Goal: Task Accomplishment & Management: Use online tool/utility

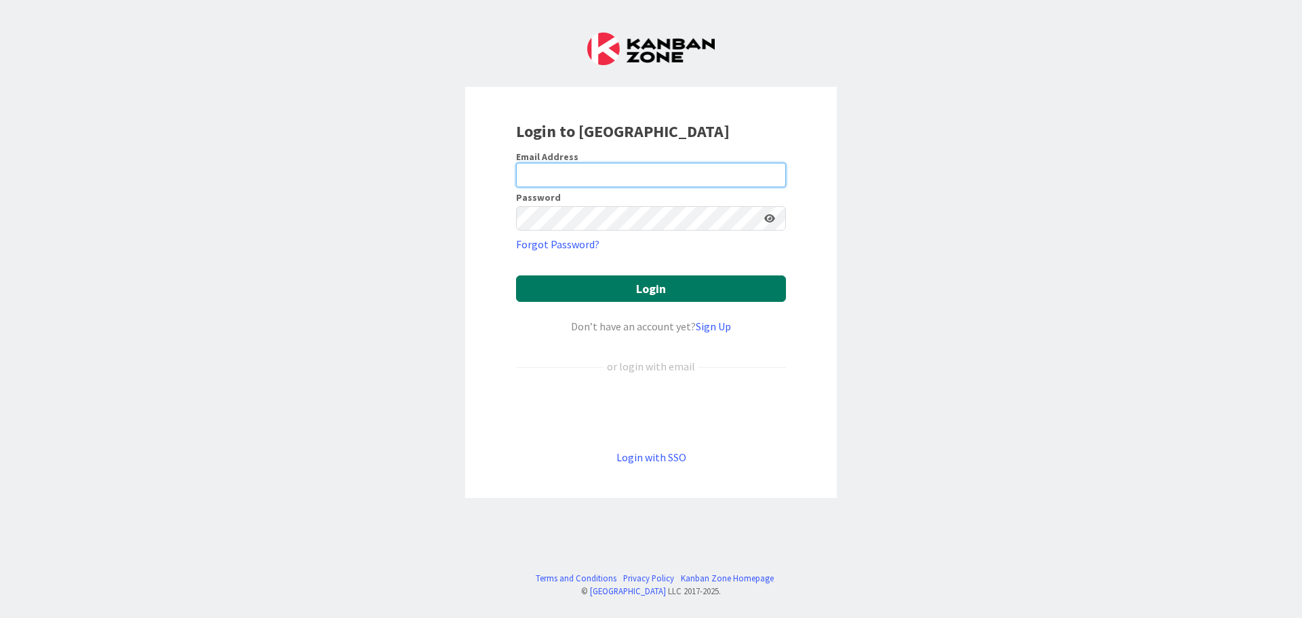
type input "[EMAIL_ADDRESS][DOMAIN_NAME]"
click at [648, 288] on button "Login" at bounding box center [651, 288] width 270 height 26
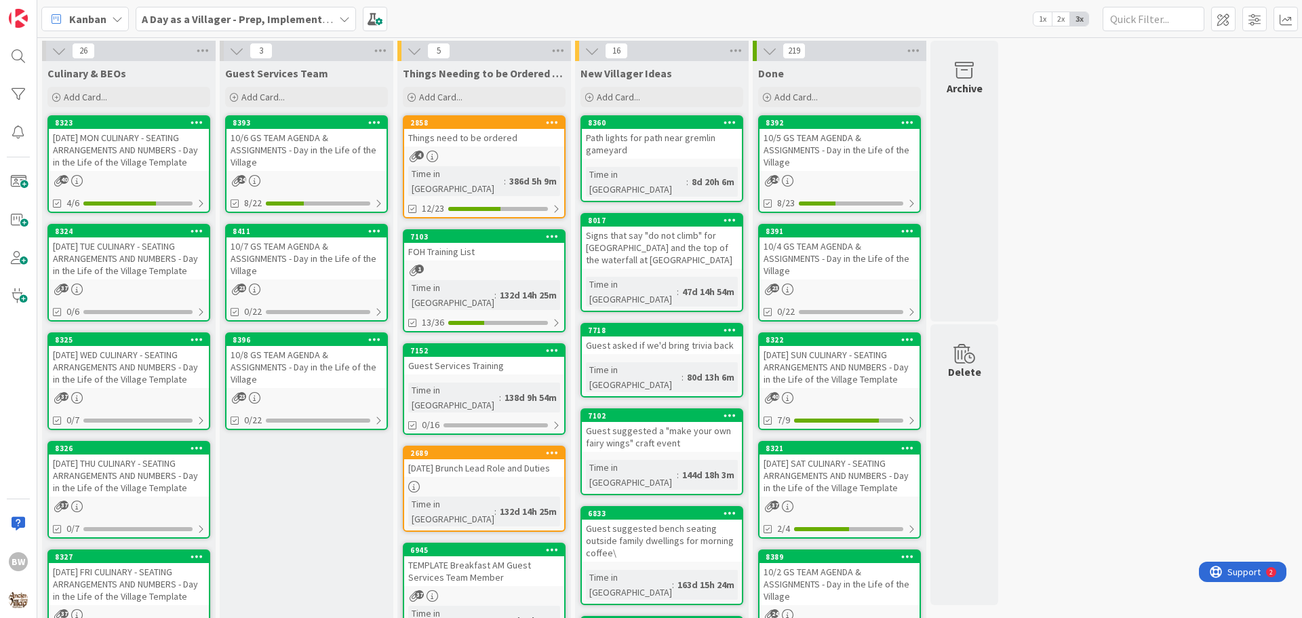
click at [114, 240] on div "[DATE] TUE CULINARY - SEATING ARRANGEMENTS AND NUMBERS - Day in the Life of the…" at bounding box center [129, 258] width 160 height 42
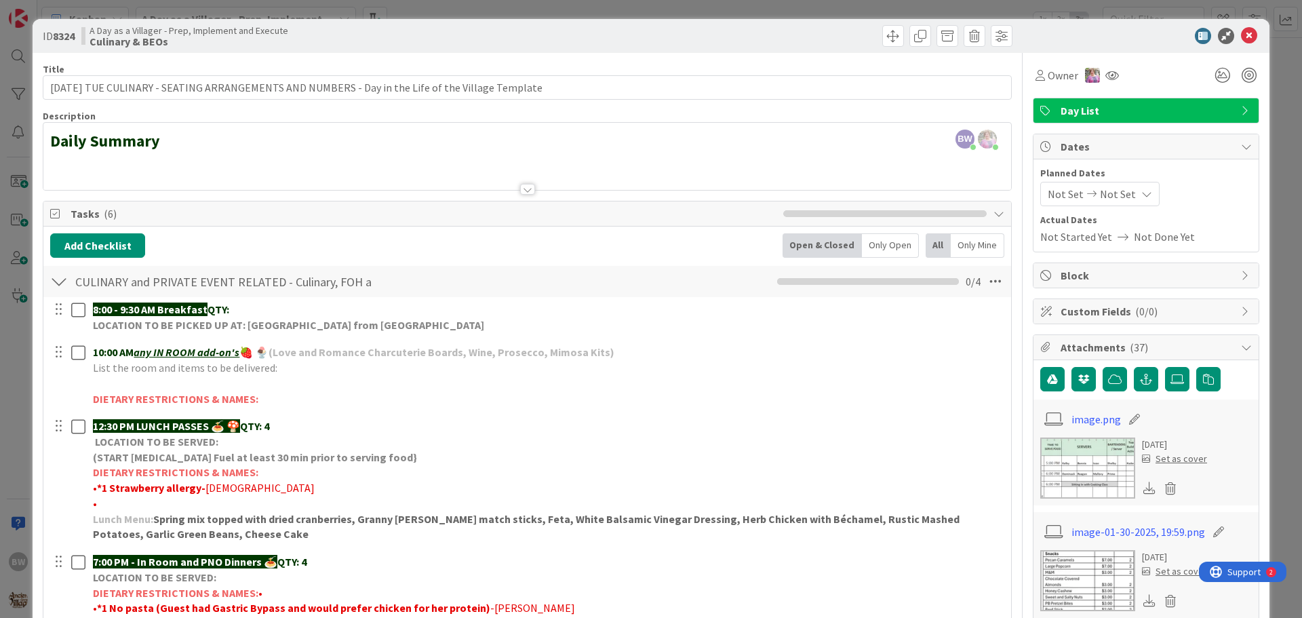
click at [525, 191] on div at bounding box center [527, 189] width 15 height 11
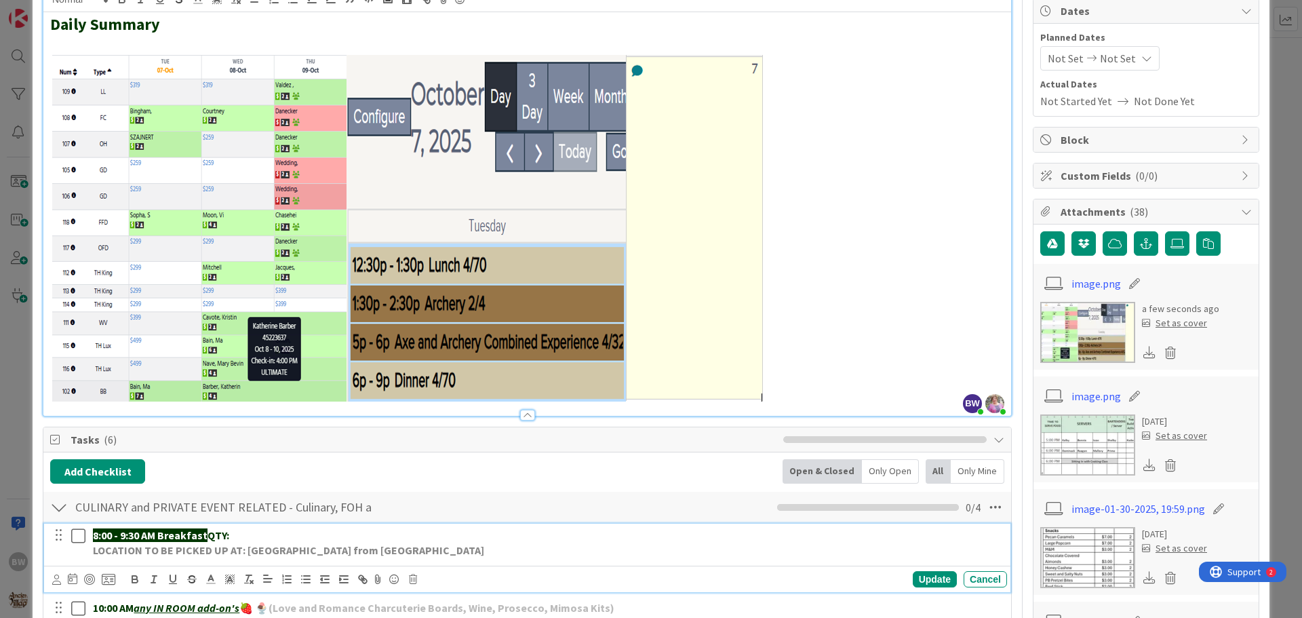
click at [485, 555] on p "LOCATION TO BE PICKED UP AT: [GEOGRAPHIC_DATA] from [GEOGRAPHIC_DATA]" at bounding box center [547, 551] width 909 height 16
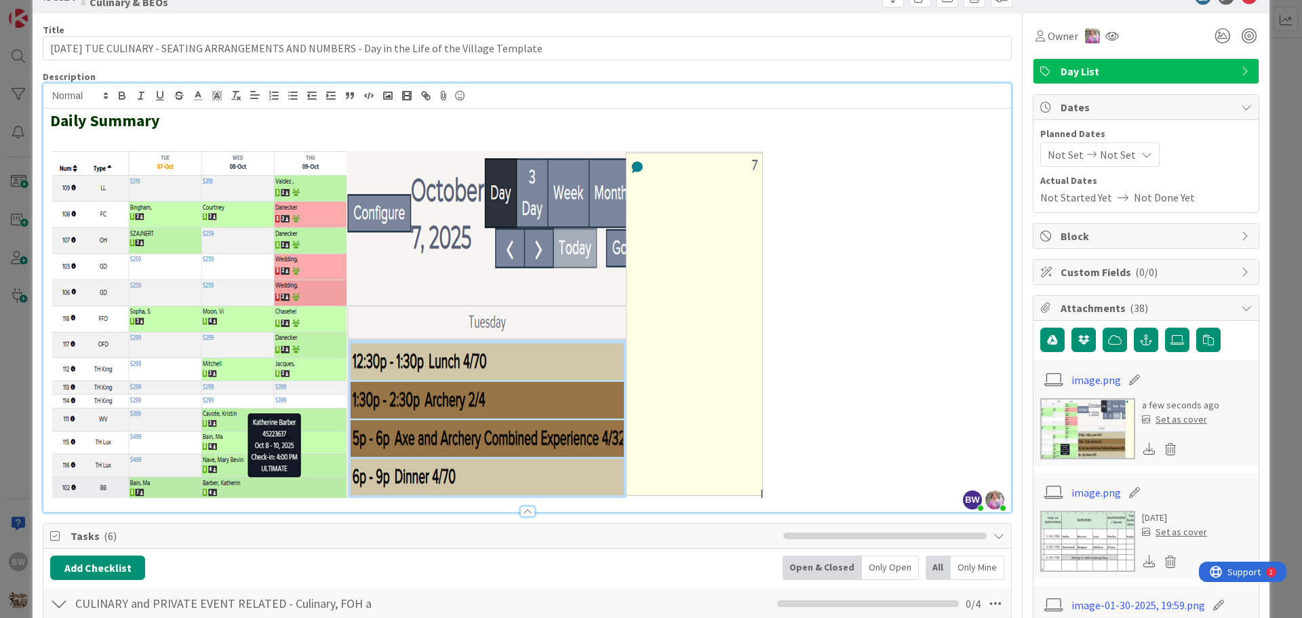
scroll to position [0, 0]
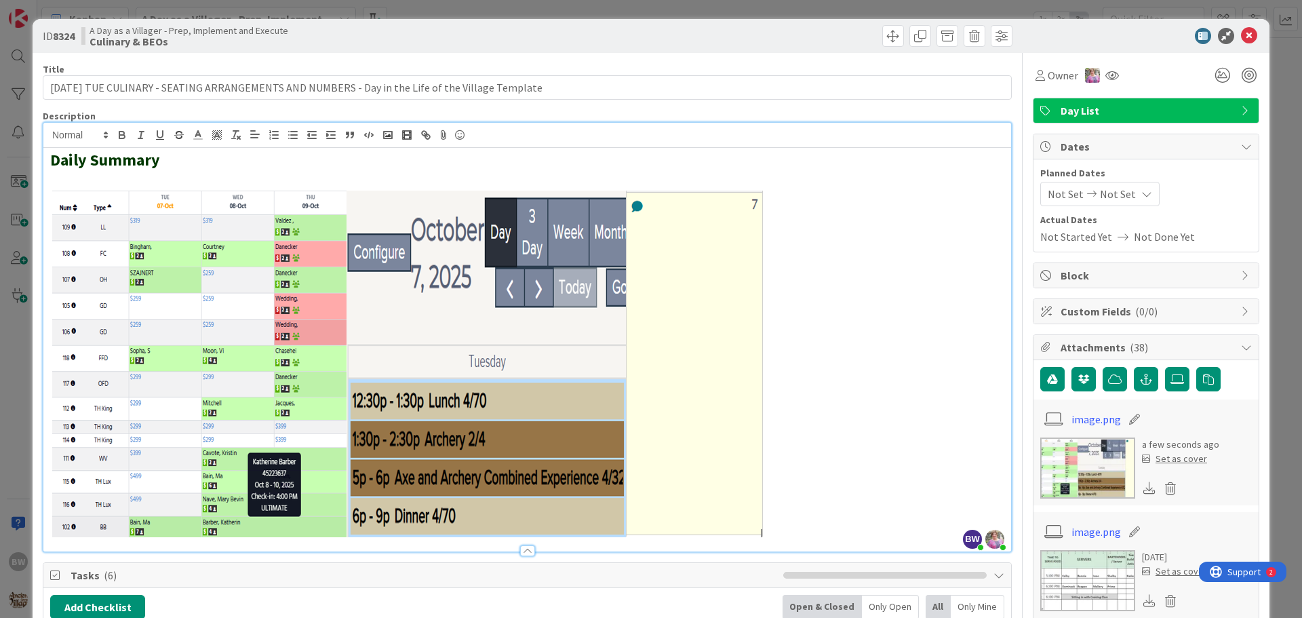
drag, startPoint x: 1235, startPoint y: 96, endPoint x: 1225, endPoint y: 122, distance: 28.1
drag, startPoint x: 1225, startPoint y: 122, endPoint x: 1242, endPoint y: 36, distance: 87.7
click at [1242, 36] on icon at bounding box center [1249, 36] width 16 height 16
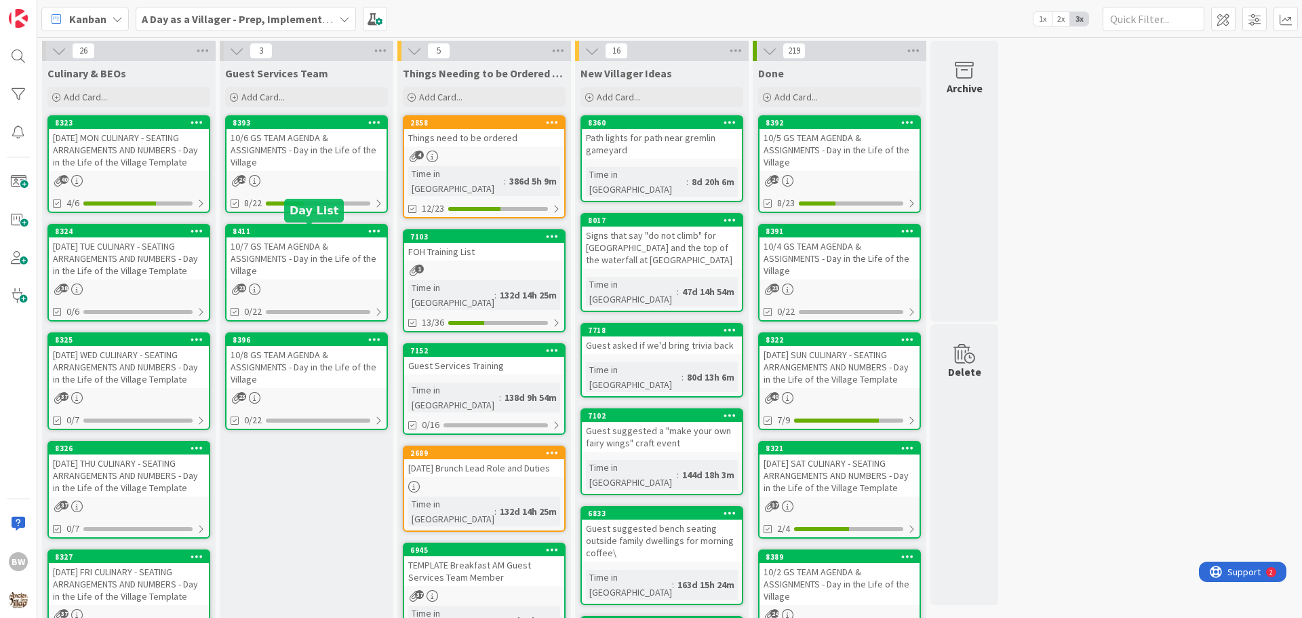
click at [319, 234] on div "8411" at bounding box center [310, 231] width 154 height 9
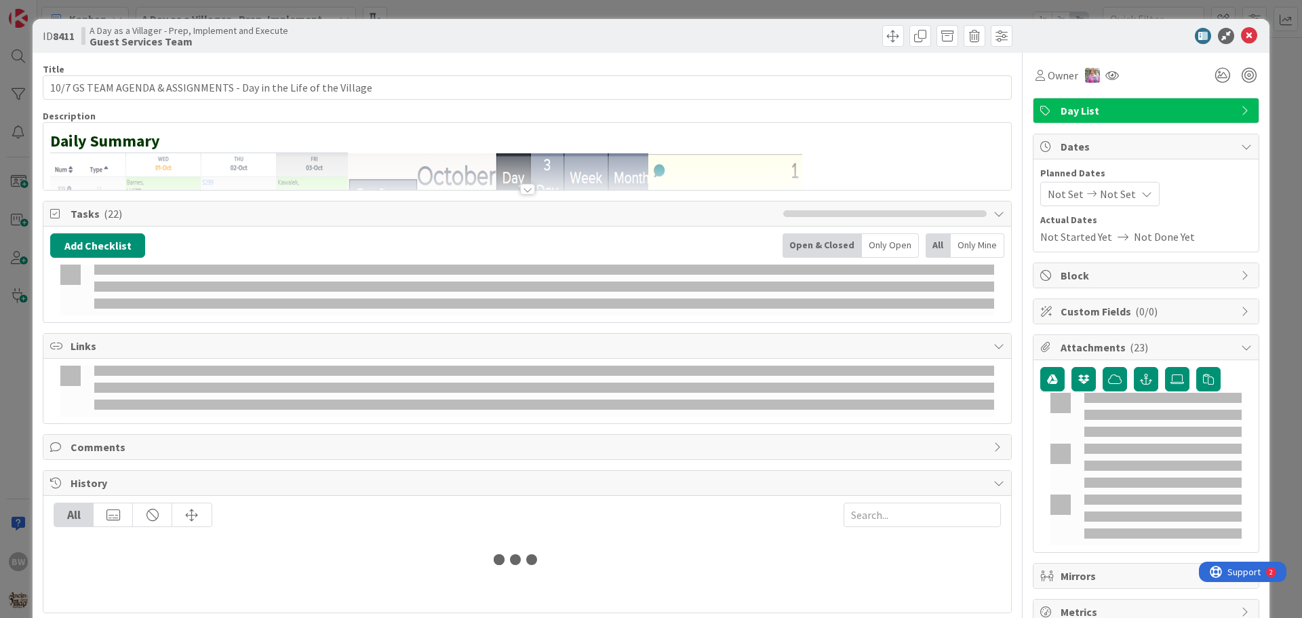
click at [520, 191] on div at bounding box center [527, 189] width 15 height 11
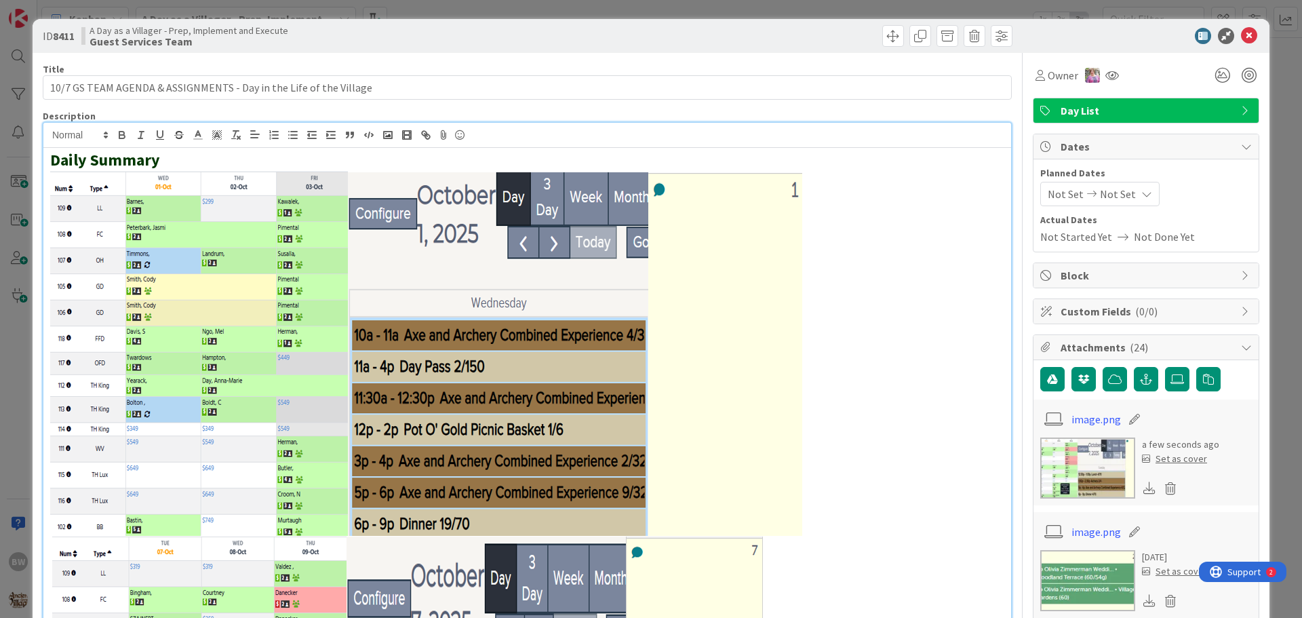
click at [806, 351] on p at bounding box center [527, 526] width 954 height 713
click at [785, 353] on img at bounding box center [428, 353] width 756 height 366
click at [807, 340] on p at bounding box center [527, 526] width 954 height 713
click at [728, 336] on img at bounding box center [428, 353] width 756 height 366
click at [519, 352] on img at bounding box center [428, 353] width 756 height 366
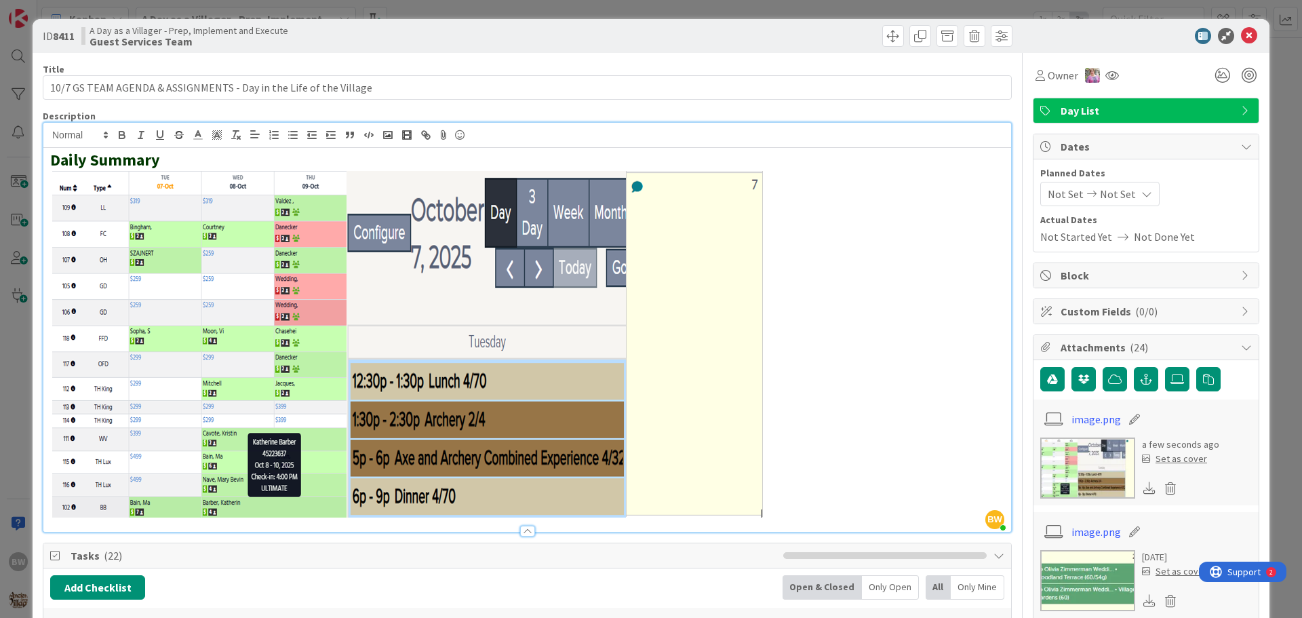
click at [654, 549] on span "Tasks ( 22 )" at bounding box center [424, 555] width 706 height 16
click at [1241, 37] on icon at bounding box center [1249, 36] width 16 height 16
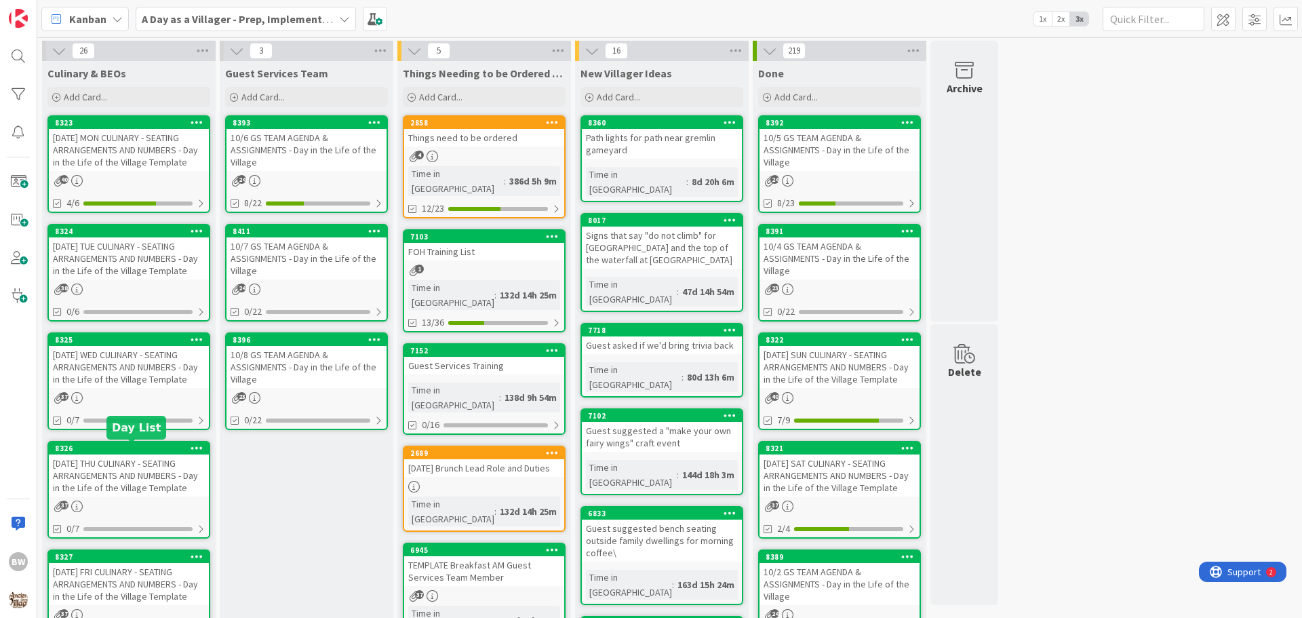
click at [125, 452] on div "8326" at bounding box center [132, 448] width 154 height 9
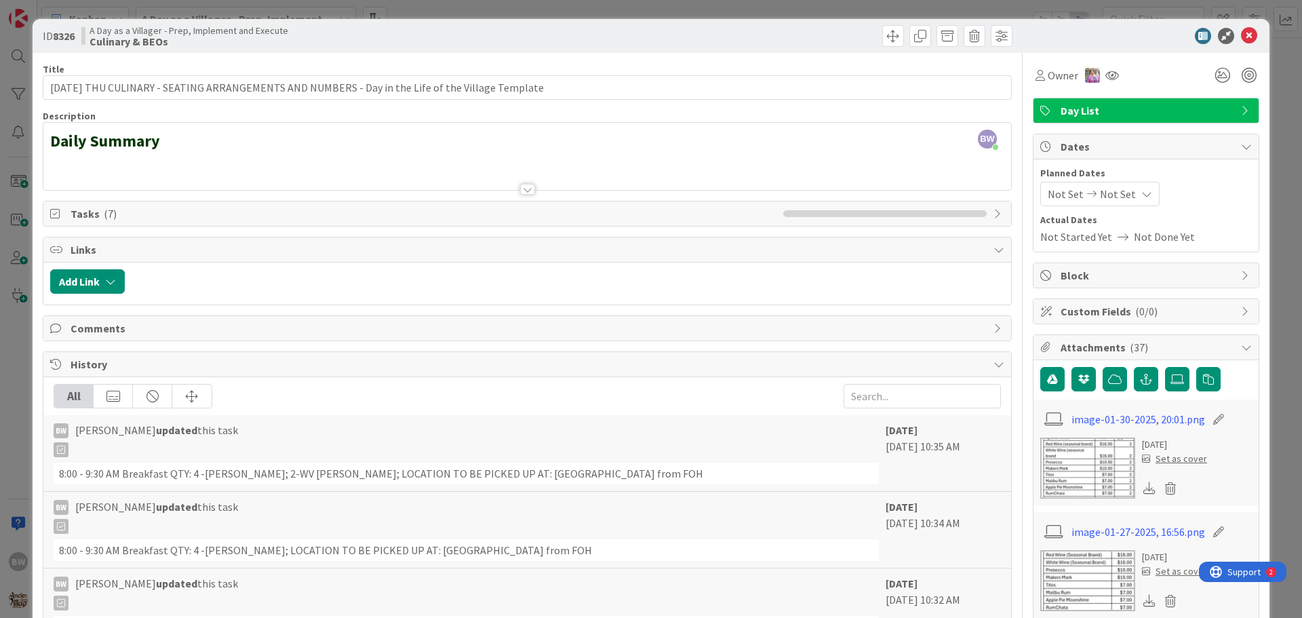
click at [129, 213] on span "Tasks ( 7 )" at bounding box center [424, 213] width 706 height 16
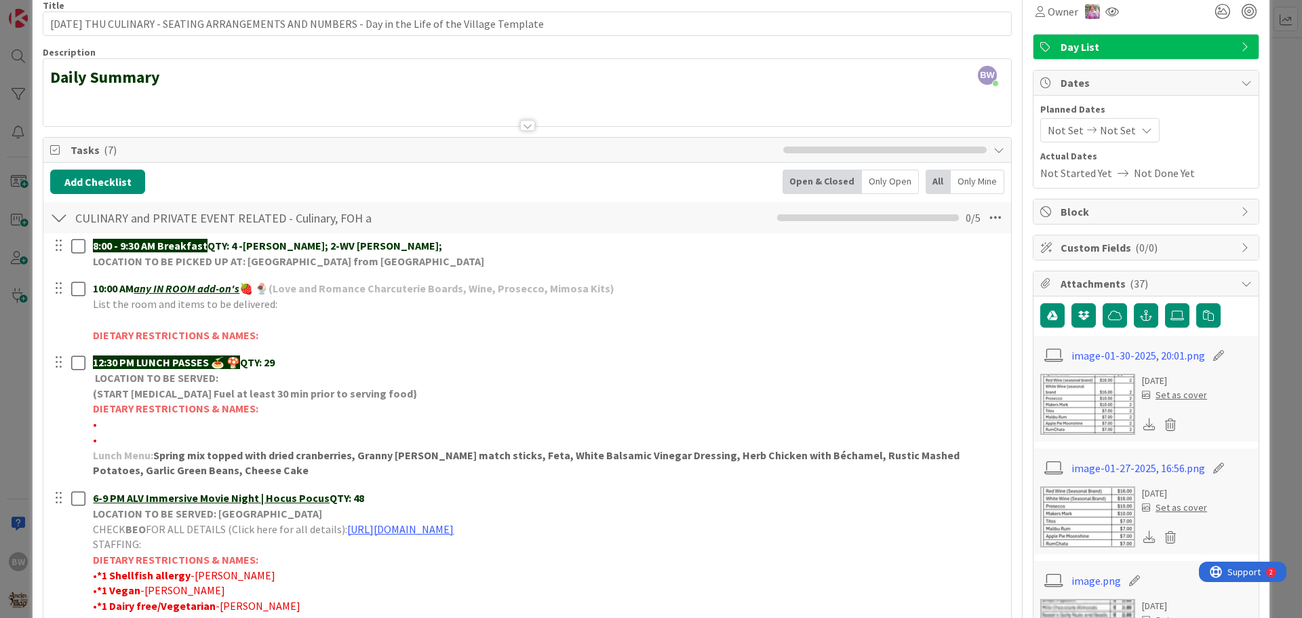
scroll to position [136, 0]
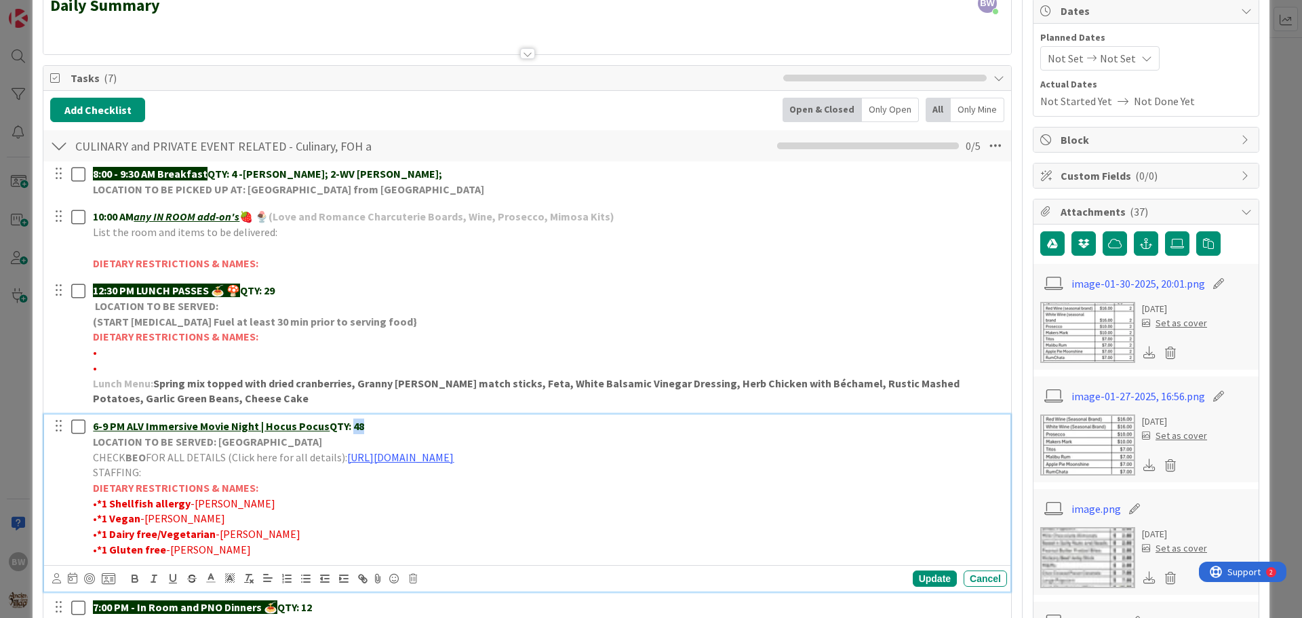
drag, startPoint x: 359, startPoint y: 425, endPoint x: 350, endPoint y: 427, distance: 9.9
click at [350, 427] on strong "6-9 PM ALV Immersive Movie Night | Hocus Pocus QTY: 48" at bounding box center [228, 426] width 271 height 14
click at [921, 576] on div "Update" at bounding box center [935, 578] width 44 height 16
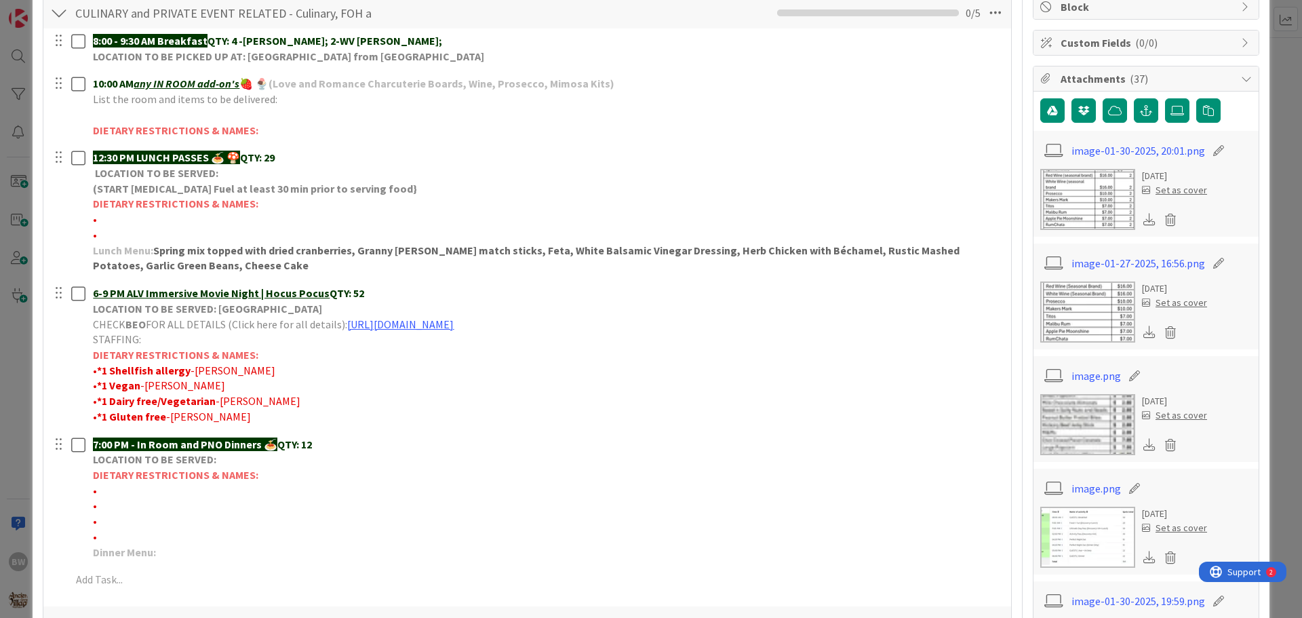
scroll to position [271, 0]
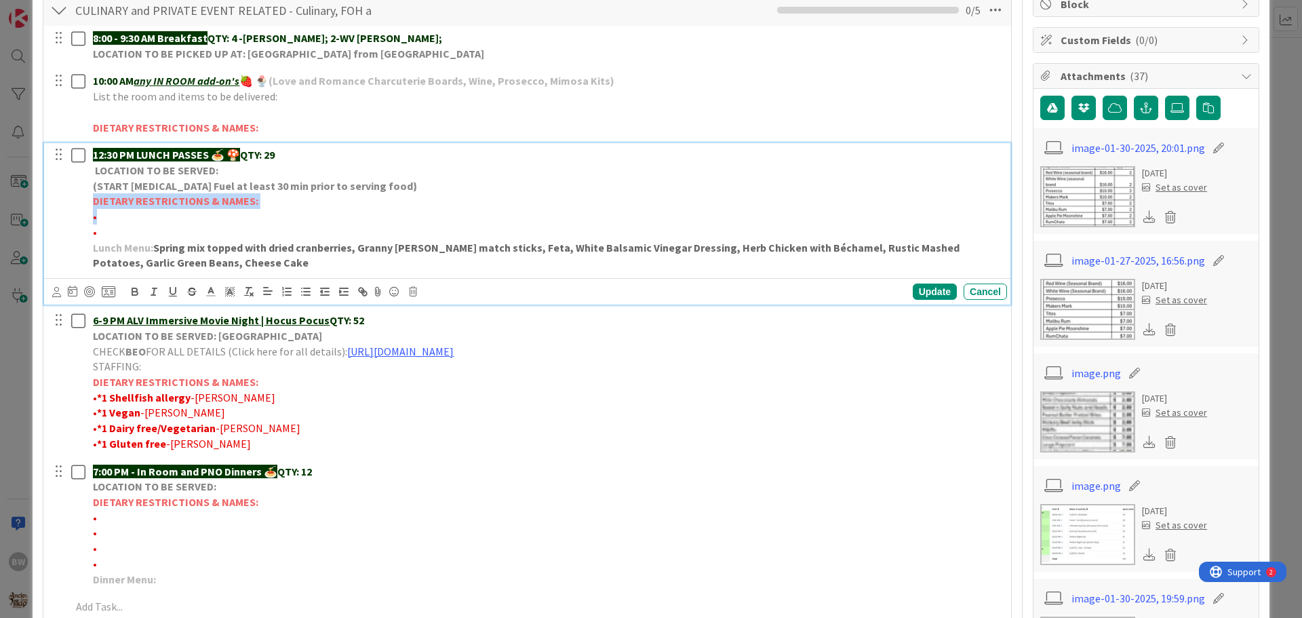
drag, startPoint x: 100, startPoint y: 218, endPoint x: 93, endPoint y: 202, distance: 17.0
click at [93, 202] on div "12:30 PM LUNCH PASSES 🍝 🍄 QTY: 29 LOCATION TO BE SERVED: (START [MEDICAL_DATA] …" at bounding box center [547, 209] width 920 height 132
copy div "DIETARY RESTRICTIONS & NAMES: •"
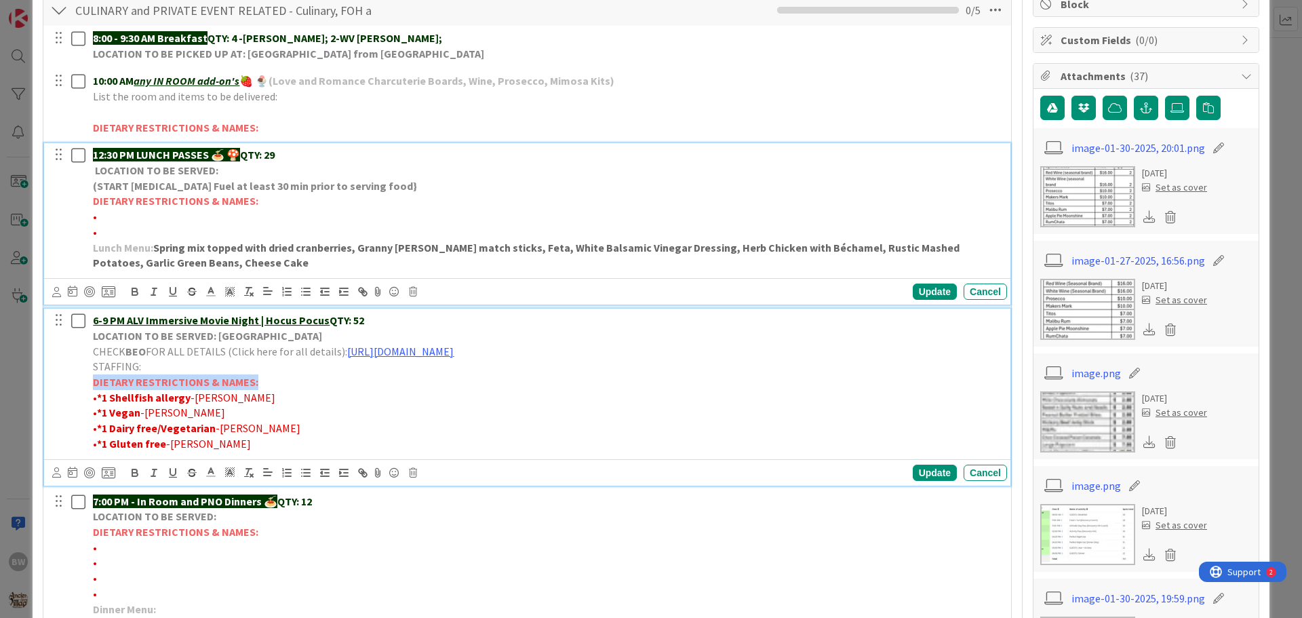
drag, startPoint x: 92, startPoint y: 379, endPoint x: 253, endPoint y: 381, distance: 160.7
click at [253, 381] on div "6-9 PM ALV Immersive Movie Night | Hocus Pocus QTY: 52 LOCATION TO BE SERVED: V…" at bounding box center [547, 382] width 920 height 146
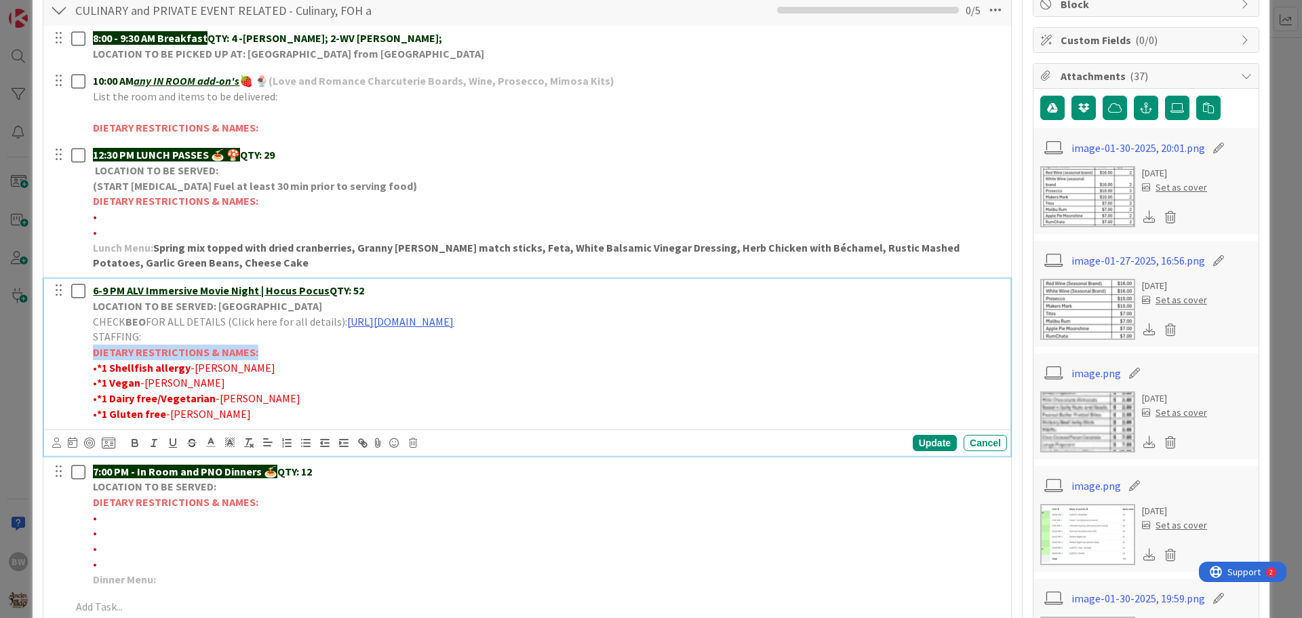
scroll to position [241, 0]
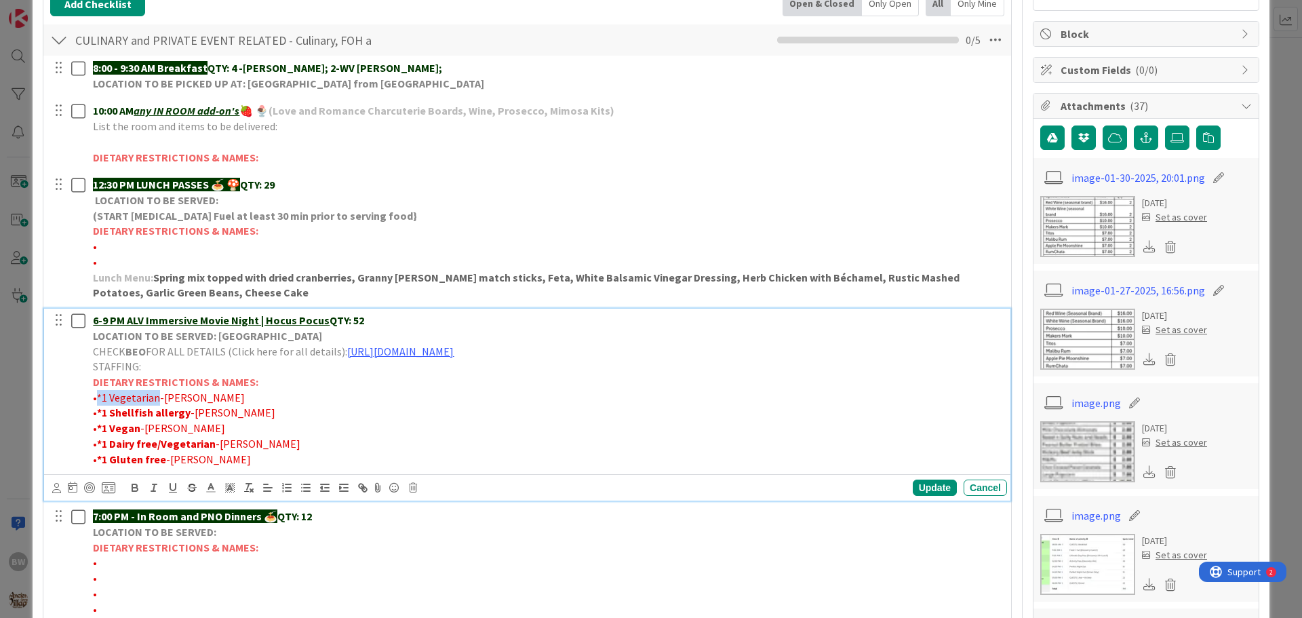
drag, startPoint x: 156, startPoint y: 397, endPoint x: 97, endPoint y: 396, distance: 59.0
click at [97, 396] on span "•*1 Vegetarian-[PERSON_NAME]" at bounding box center [169, 398] width 152 height 14
click at [134, 484] on icon "button" at bounding box center [135, 487] width 12 height 12
click at [914, 490] on div "Update" at bounding box center [935, 487] width 44 height 16
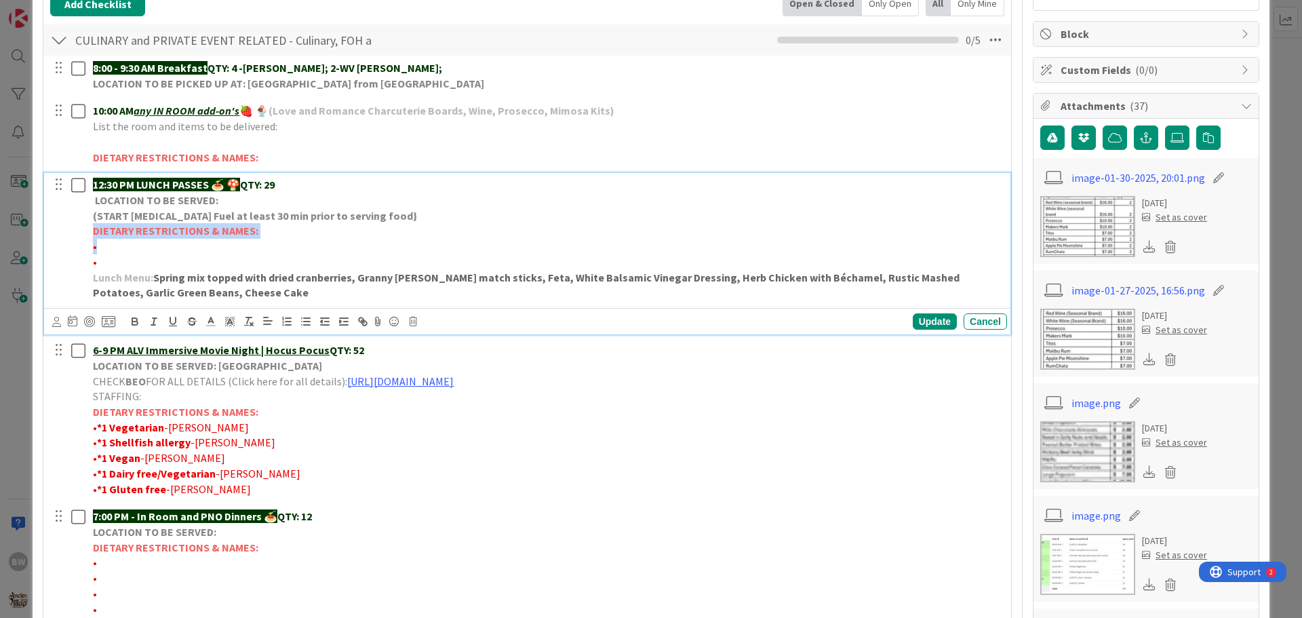
drag, startPoint x: 97, startPoint y: 247, endPoint x: 92, endPoint y: 237, distance: 11.2
click at [92, 237] on div "12:30 PM LUNCH PASSES 🍝 🍄 QTY: 29 LOCATION TO BE SERVED: (START [MEDICAL_DATA] …" at bounding box center [547, 239] width 920 height 132
copy div "DIETARY RESTRICTIONS & NAMES: •"
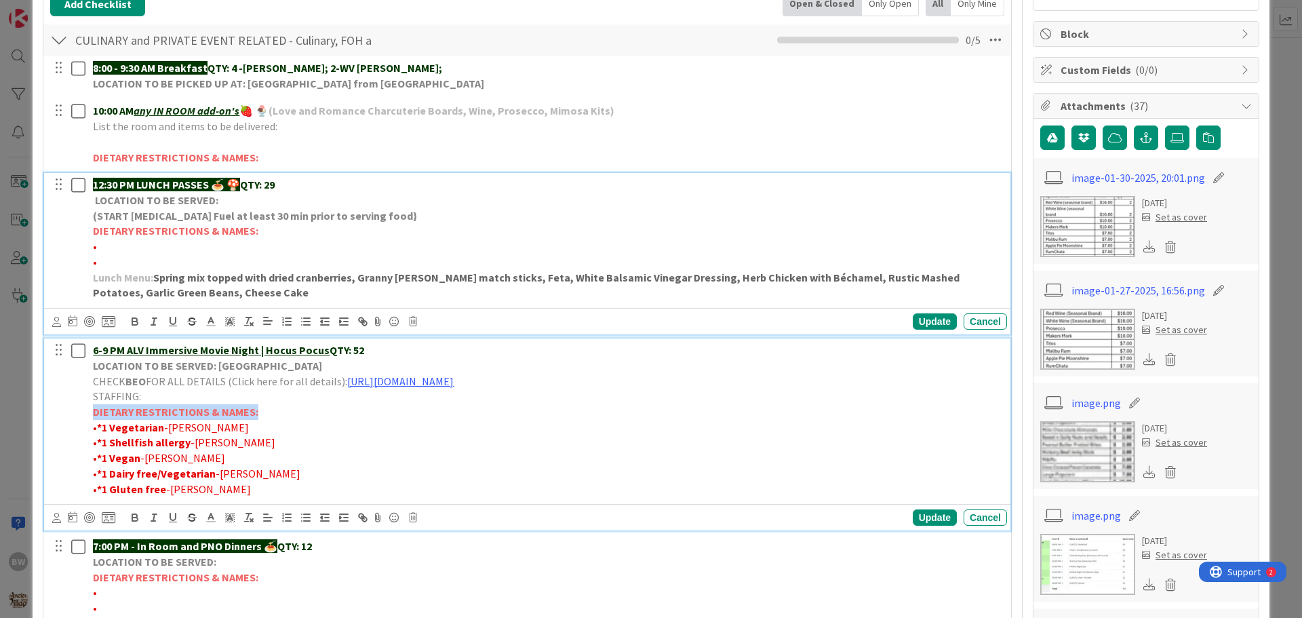
drag, startPoint x: 94, startPoint y: 412, endPoint x: 253, endPoint y: 416, distance: 158.7
click at [253, 416] on strong "DIETARY RESTRICTIONS & NAMES:" at bounding box center [175, 412] width 165 height 14
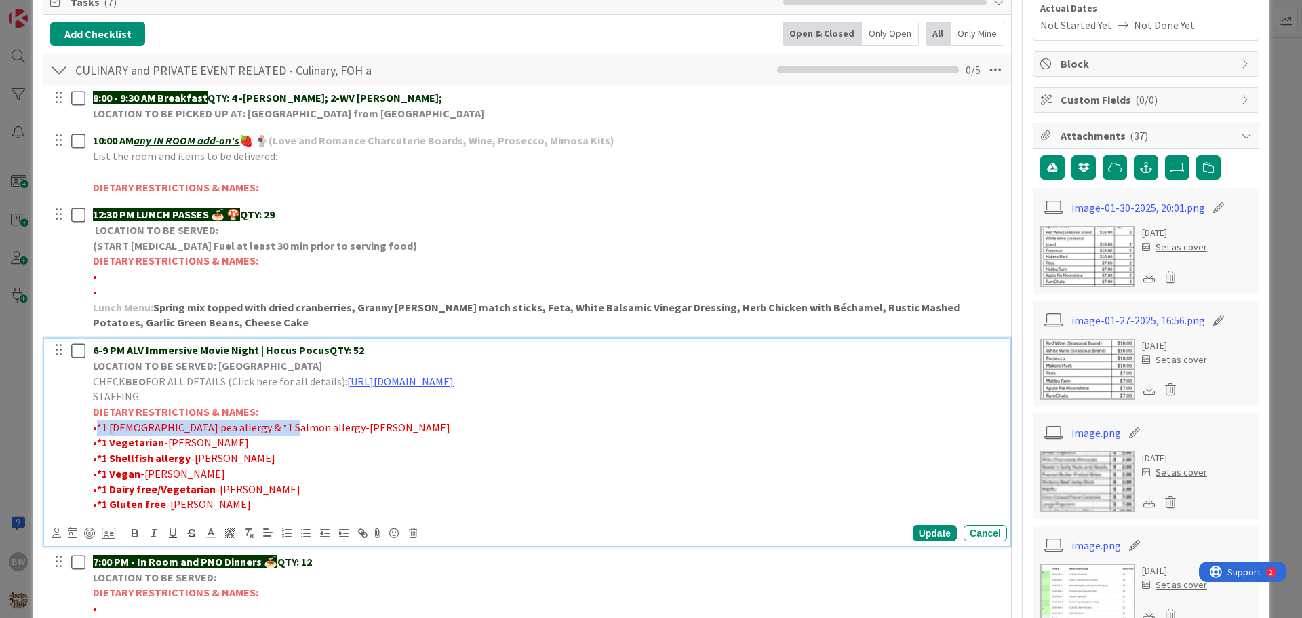
drag, startPoint x: 275, startPoint y: 423, endPoint x: 98, endPoint y: 430, distance: 177.1
click at [98, 430] on span "•*1 [DEMOGRAPHIC_DATA] pea allergy & *1 Salmon allergy-[PERSON_NAME]" at bounding box center [271, 427] width 357 height 14
click at [134, 531] on icon "button" at bounding box center [135, 533] width 12 height 12
click at [913, 530] on div "Update" at bounding box center [935, 533] width 44 height 16
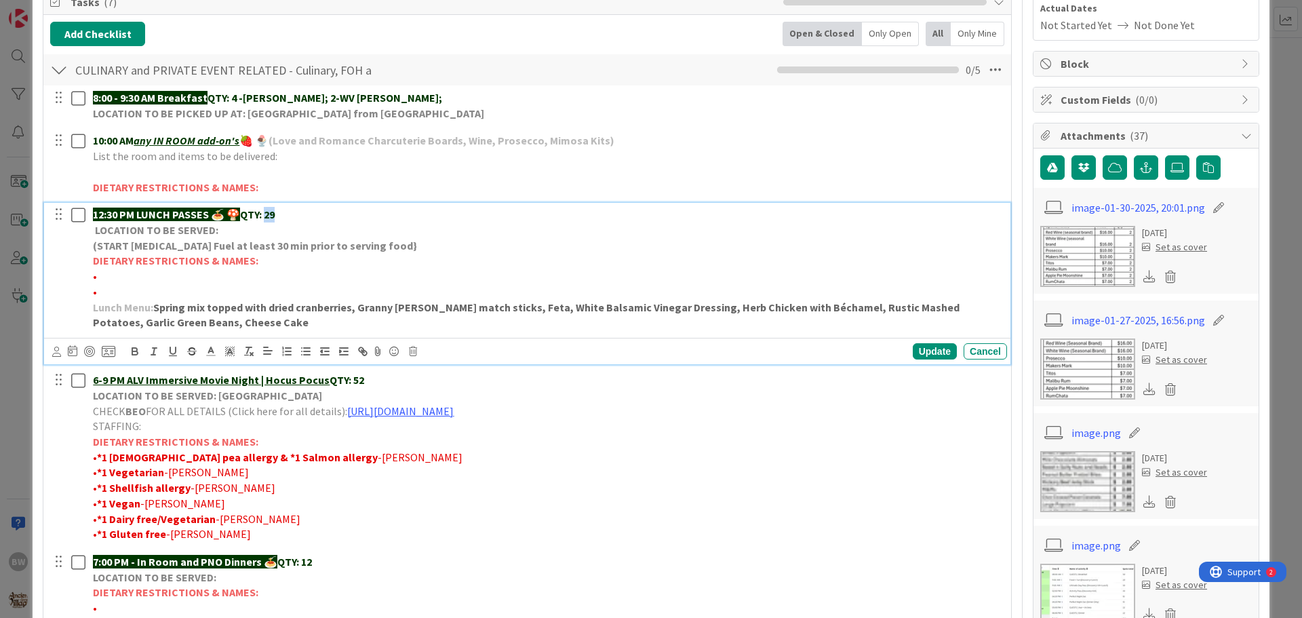
drag, startPoint x: 280, startPoint y: 210, endPoint x: 268, endPoint y: 217, distance: 14.3
click at [268, 217] on p "12:30 PM LUNCH PASSES 🍝 🍄 QTY: 29" at bounding box center [547, 215] width 909 height 16
click at [924, 352] on div "Update" at bounding box center [935, 351] width 44 height 16
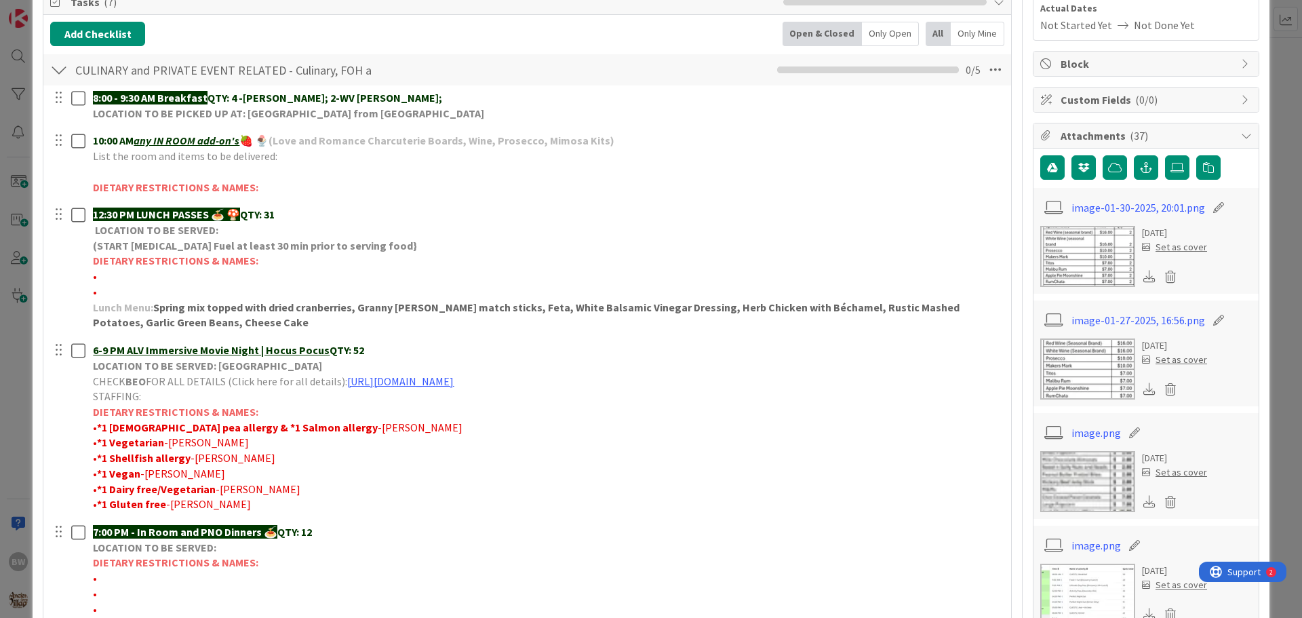
scroll to position [0, 0]
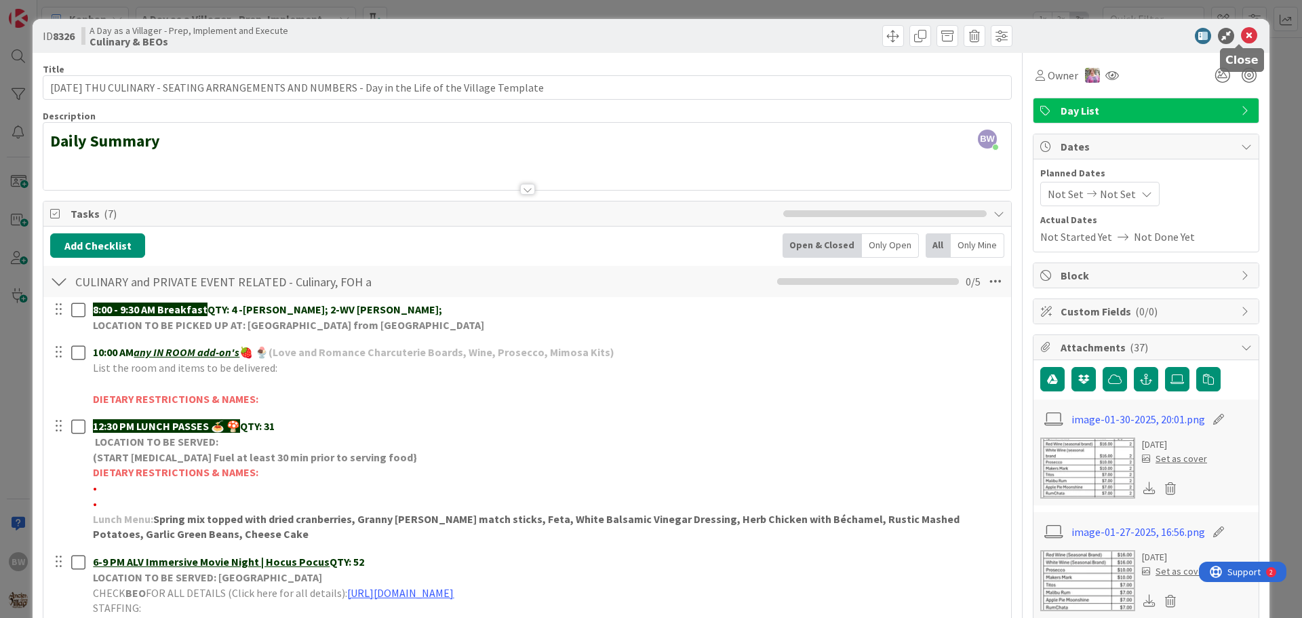
click at [1245, 33] on icon at bounding box center [1249, 36] width 16 height 16
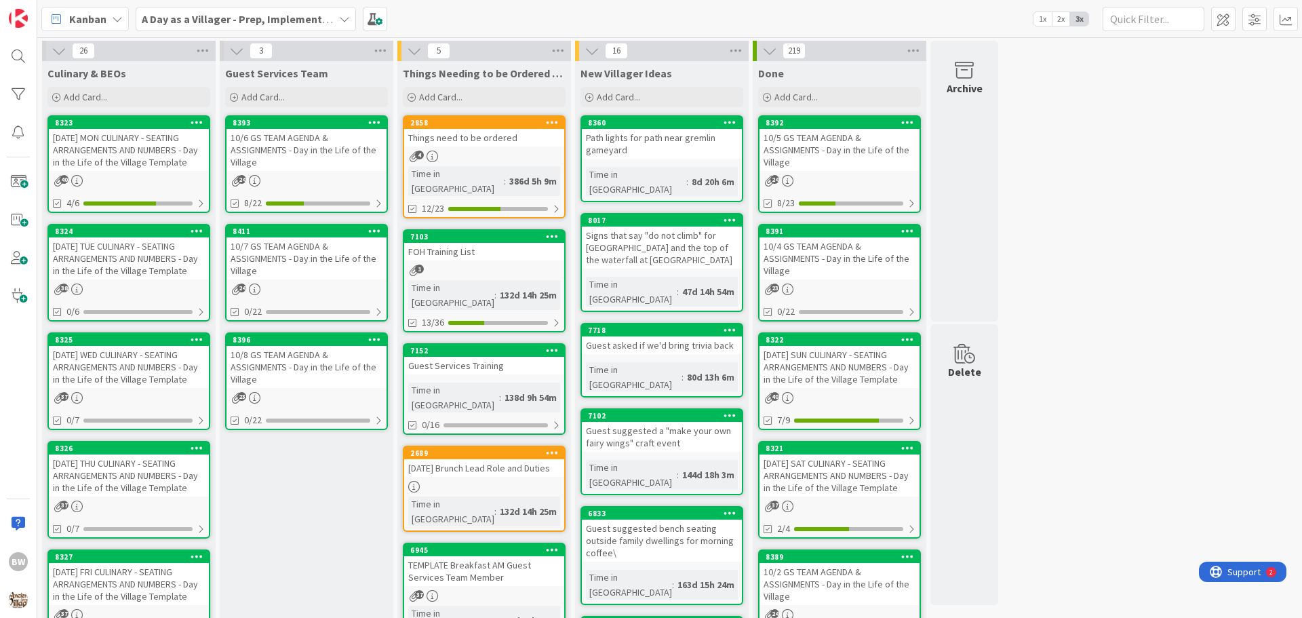
click at [115, 348] on div "[DATE] WED CULINARY - SEATING ARRANGEMENTS AND NUMBERS - Day in the Life of the…" at bounding box center [129, 367] width 160 height 42
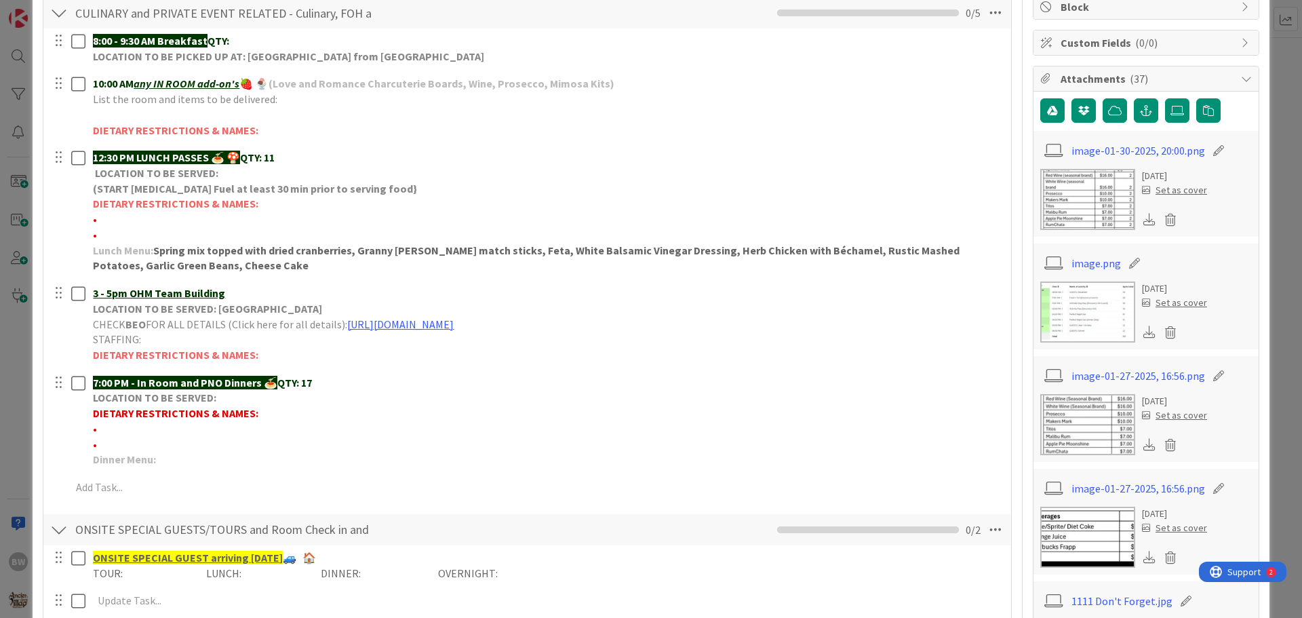
scroll to position [271, 0]
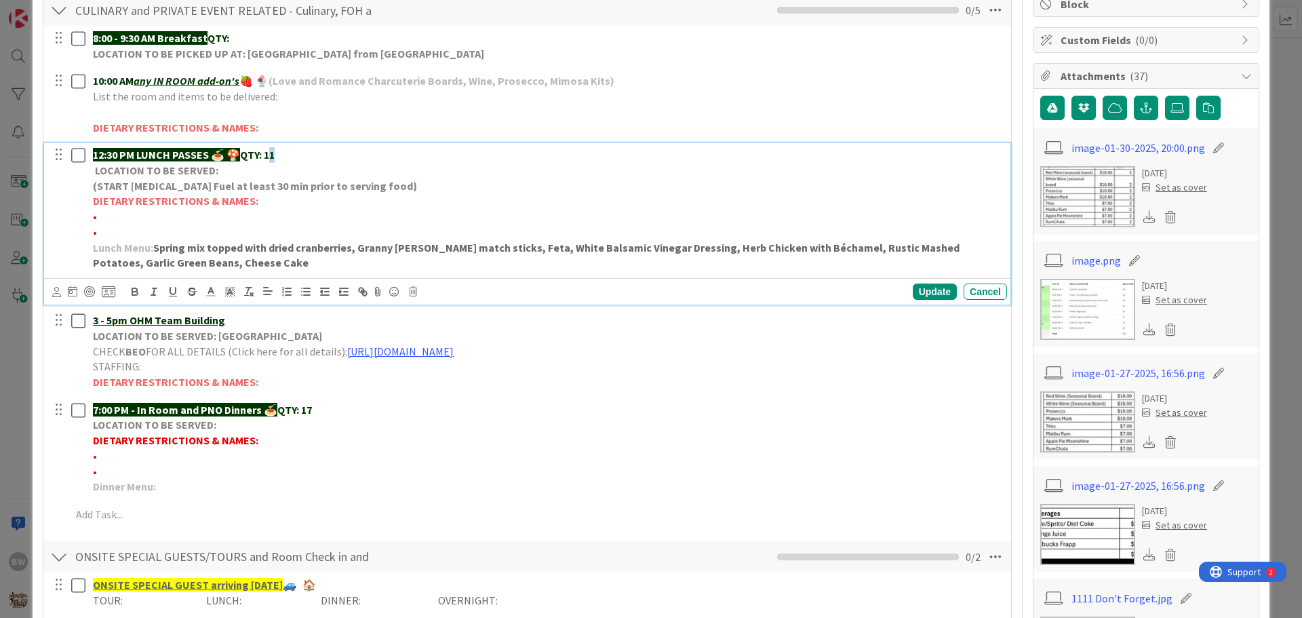
click at [275, 155] on strong "QTY: 11" at bounding box center [257, 155] width 35 height 14
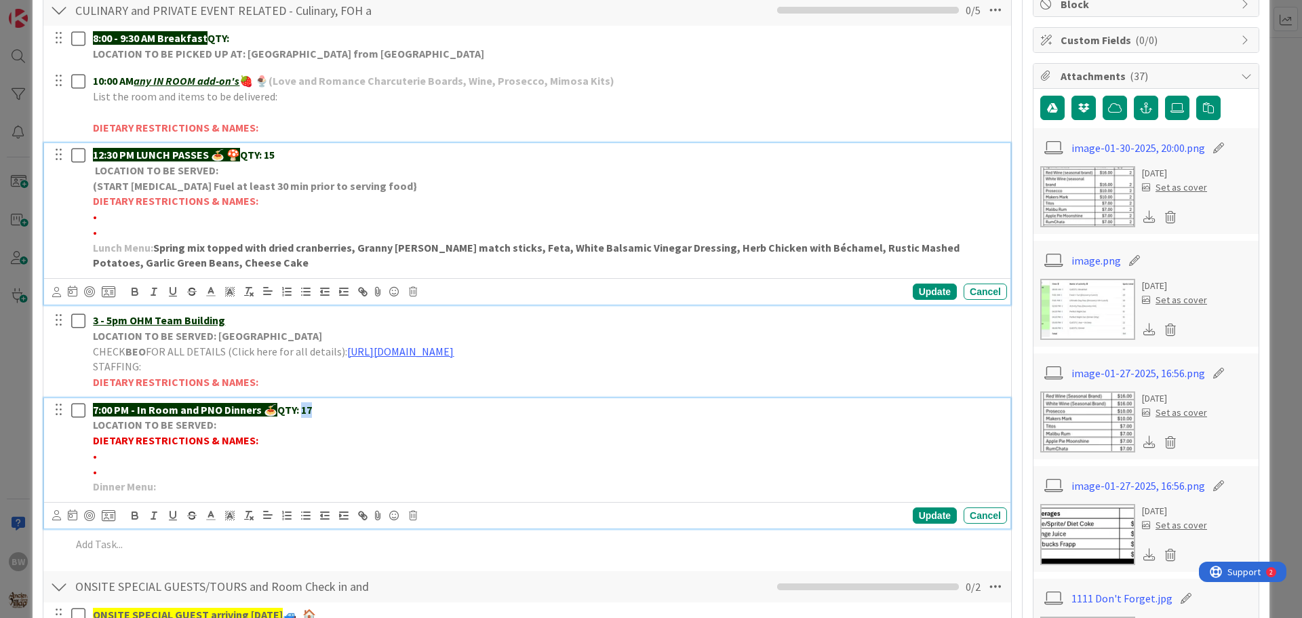
drag, startPoint x: 321, startPoint y: 402, endPoint x: 304, endPoint y: 411, distance: 19.1
click at [304, 411] on p "7:00 PM - In Room and PNO Dinners 🍝 QTY: 17" at bounding box center [547, 410] width 909 height 16
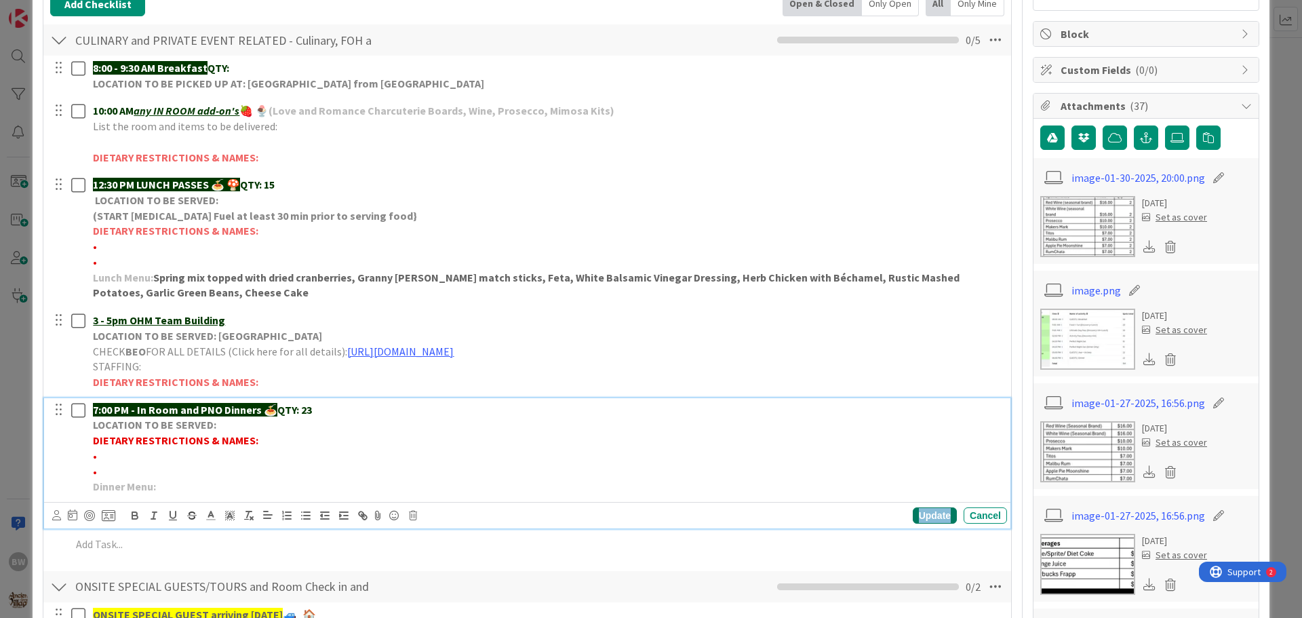
click at [916, 513] on div "Update" at bounding box center [935, 515] width 44 height 16
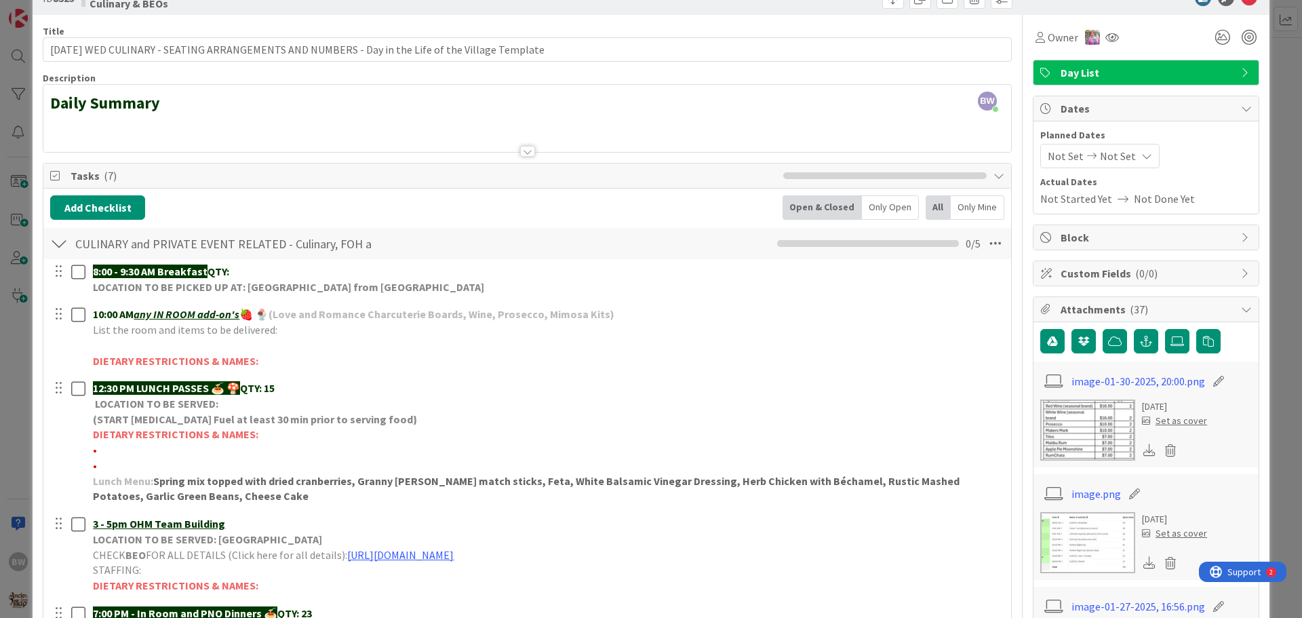
scroll to position [0, 0]
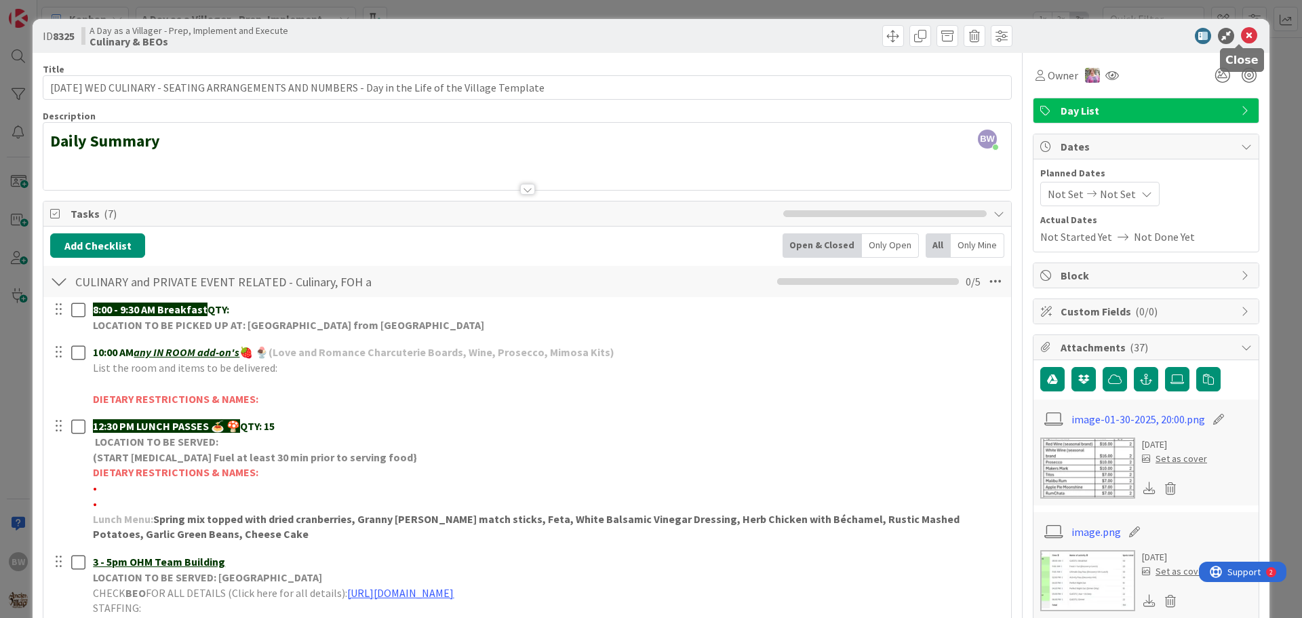
click at [1241, 37] on icon at bounding box center [1249, 36] width 16 height 16
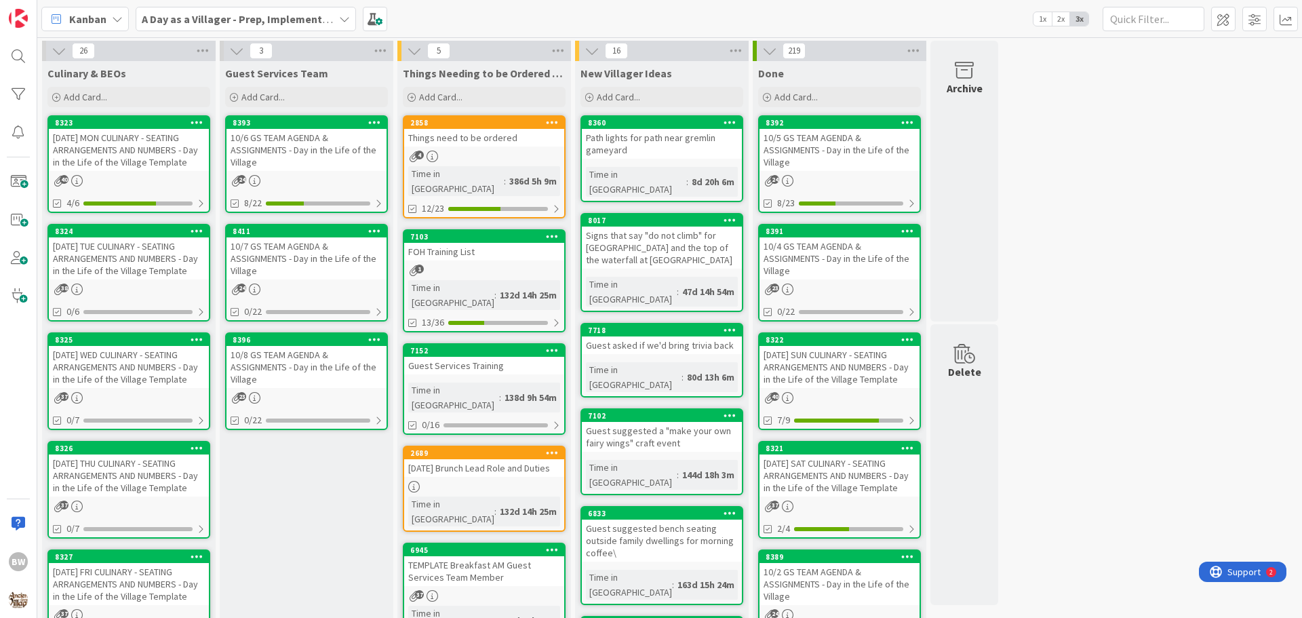
click at [118, 453] on div "8326" at bounding box center [129, 448] width 160 height 12
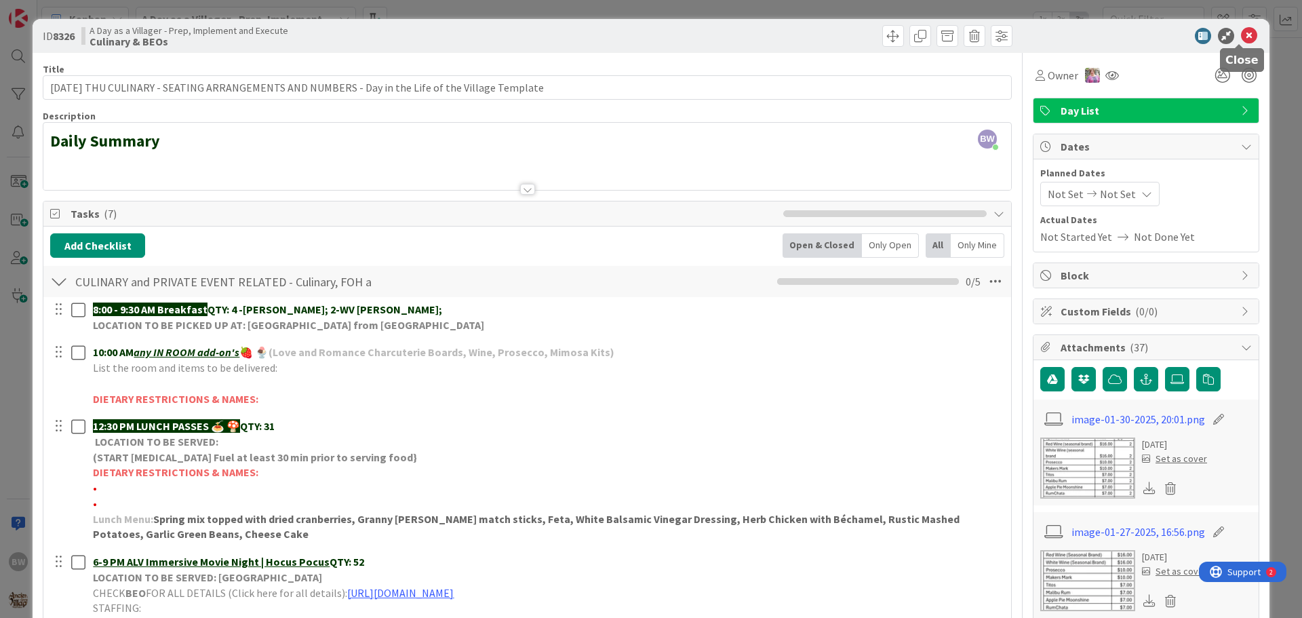
click at [1241, 37] on icon at bounding box center [1249, 36] width 16 height 16
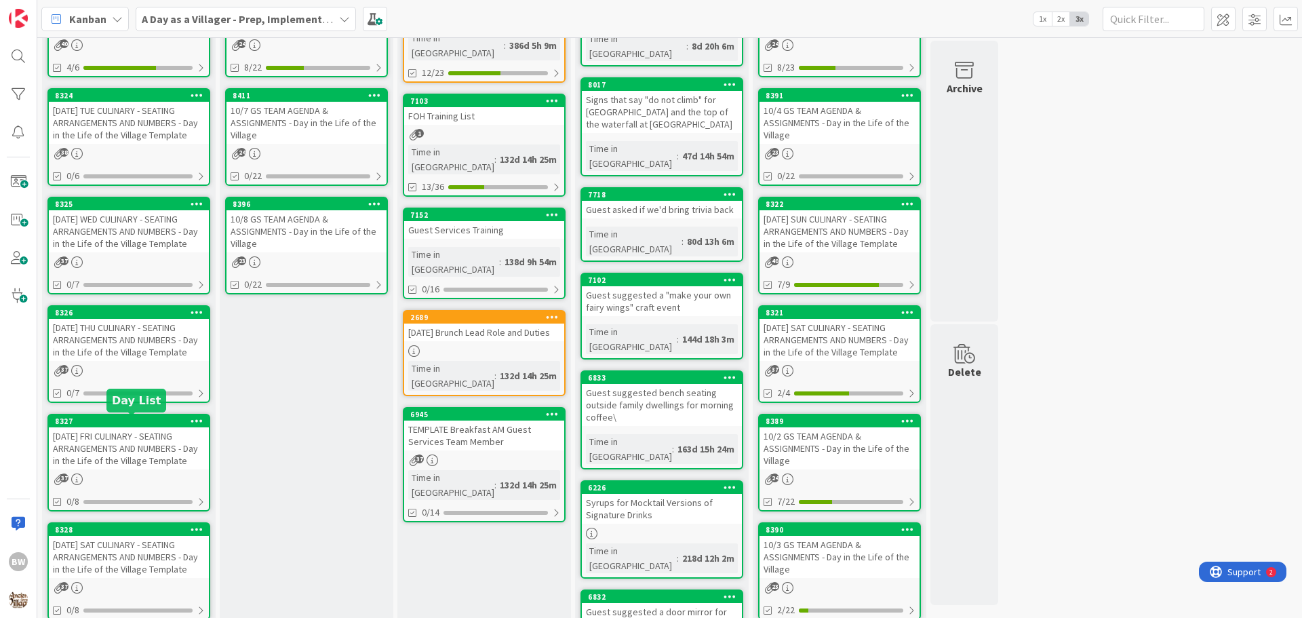
click at [109, 425] on div "8327" at bounding box center [132, 420] width 154 height 9
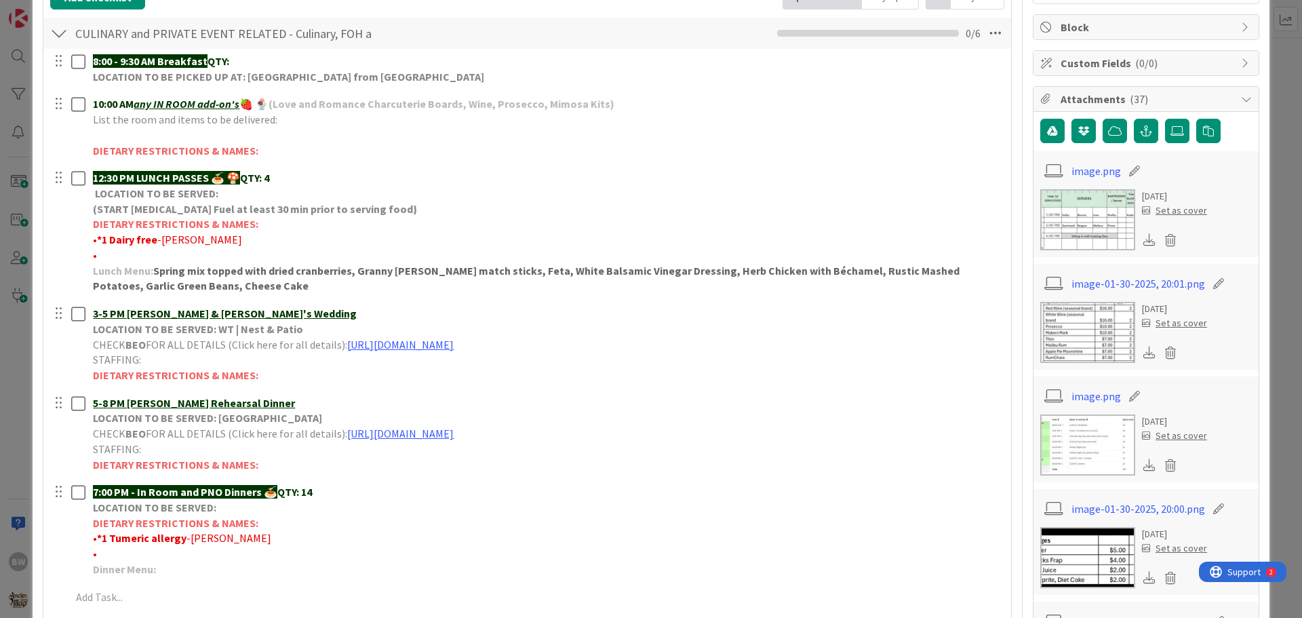
scroll to position [271, 0]
